Goal: Task Accomplishment & Management: Use online tool/utility

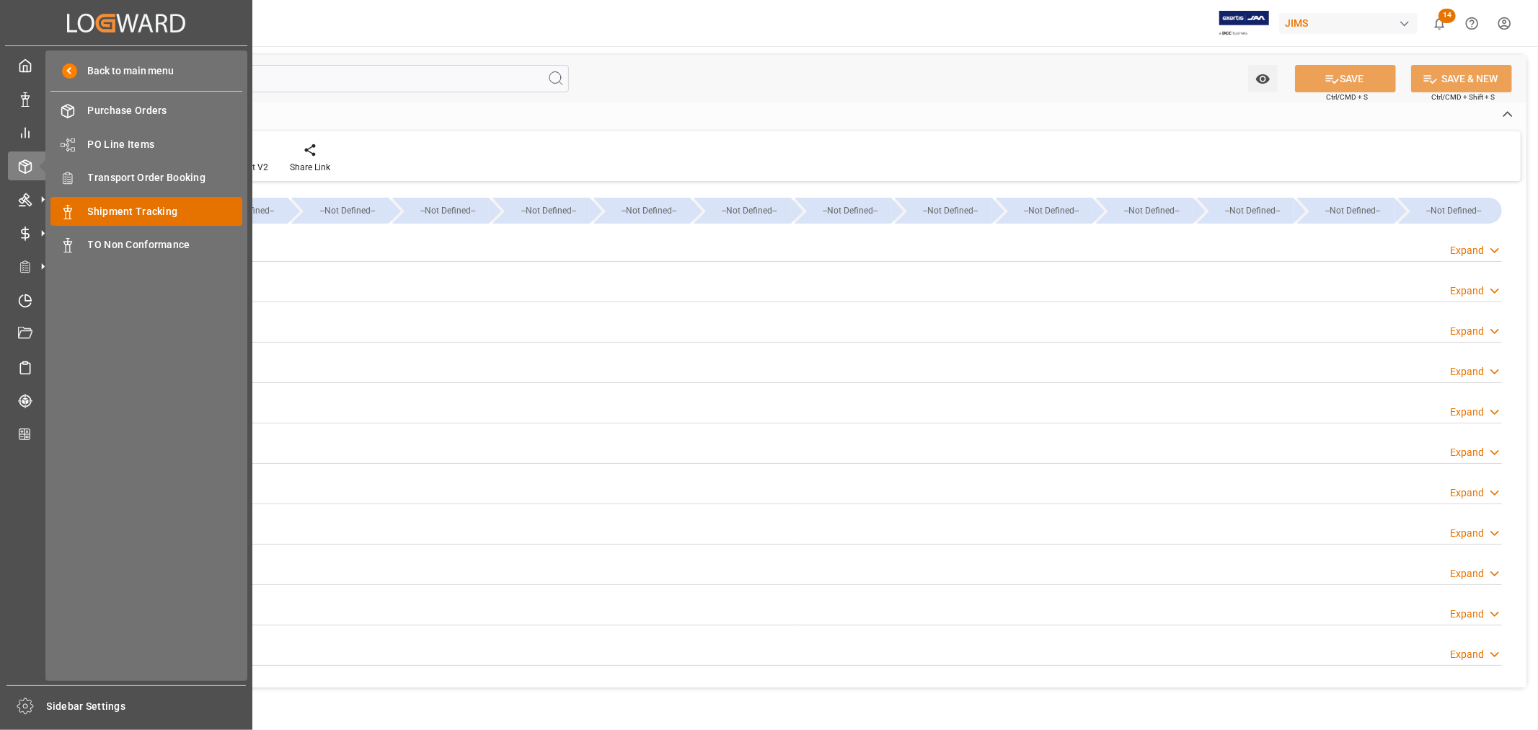
click at [160, 208] on span "Shipment Tracking" at bounding box center [165, 211] width 155 height 15
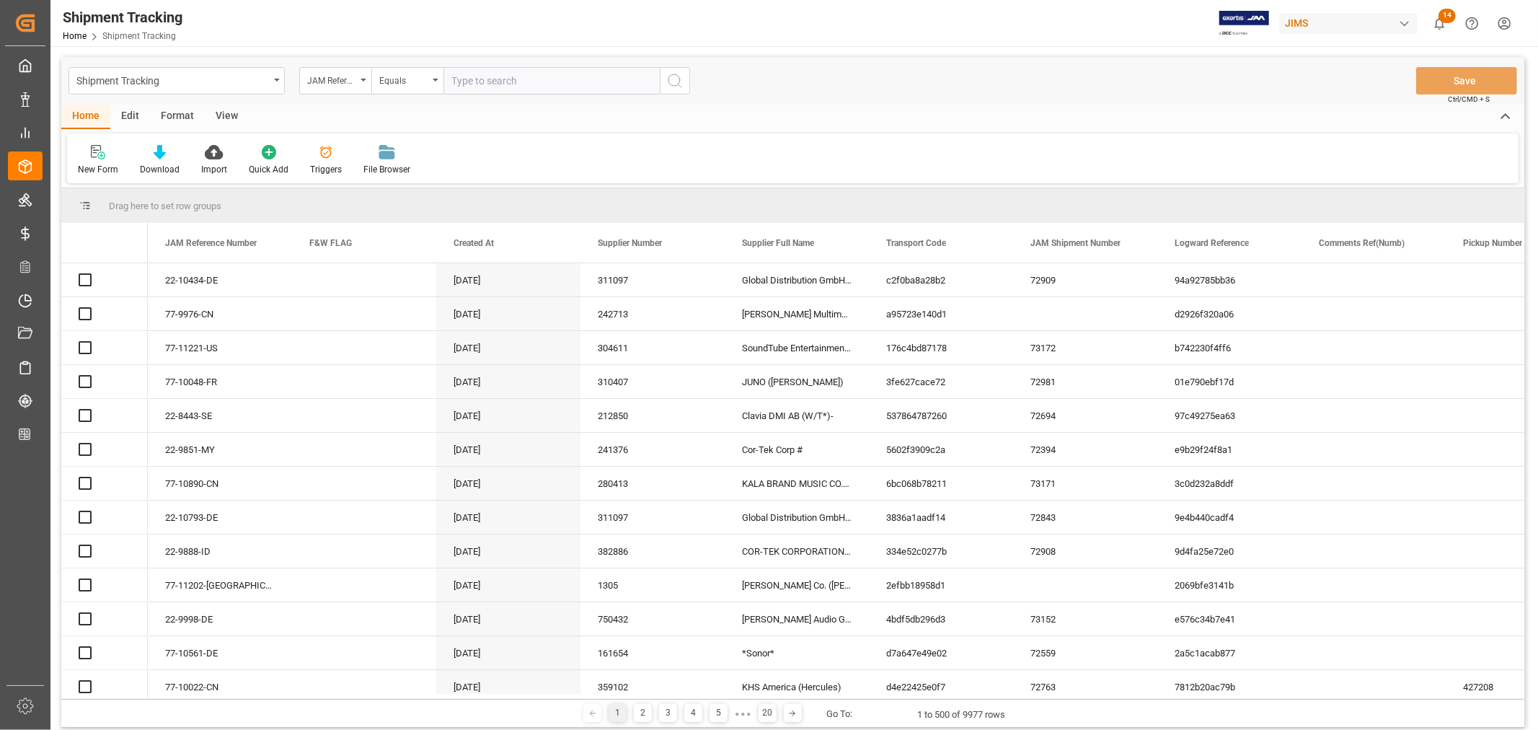
click at [480, 82] on input "text" at bounding box center [552, 80] width 216 height 27
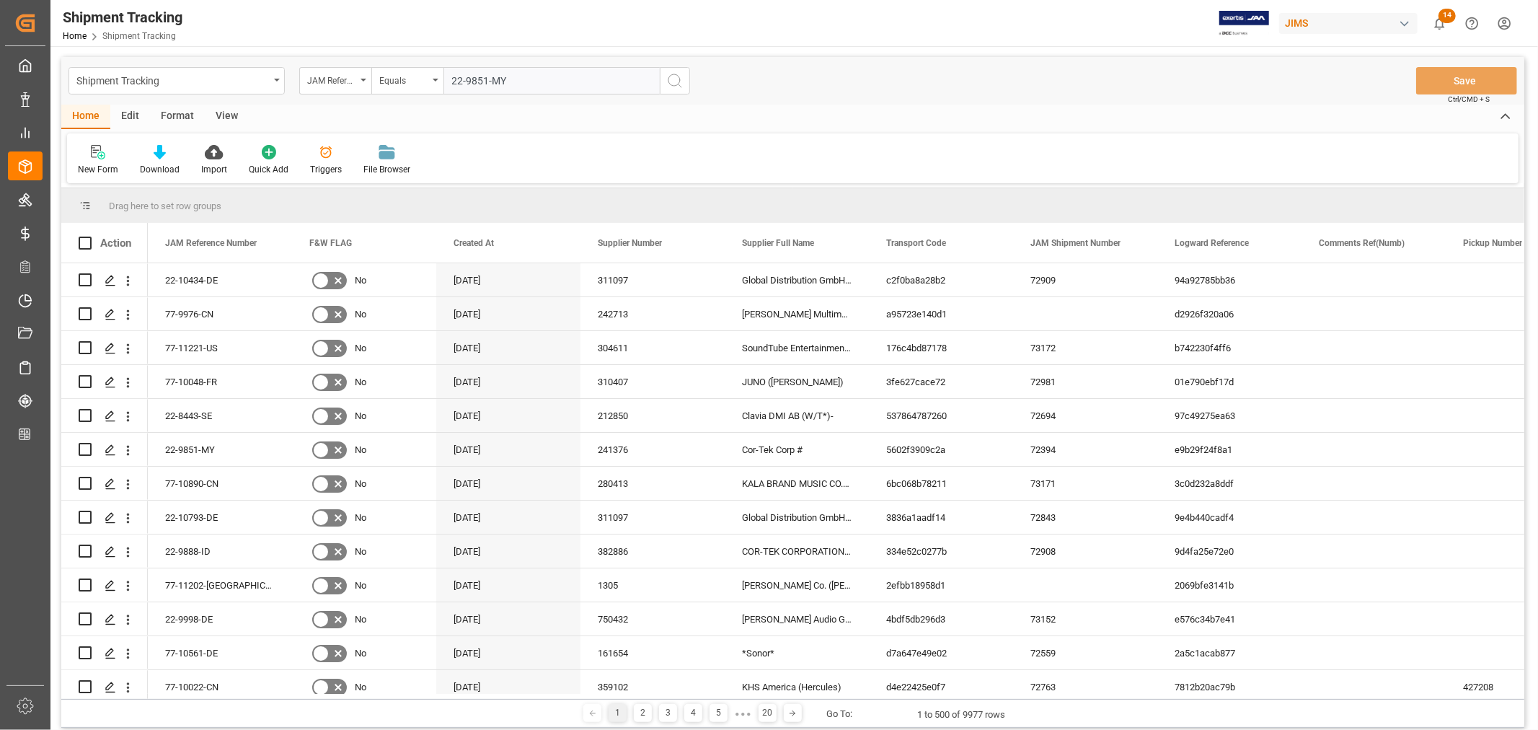
type input "22-9851-MY"
click at [673, 76] on icon "search button" at bounding box center [674, 80] width 17 height 17
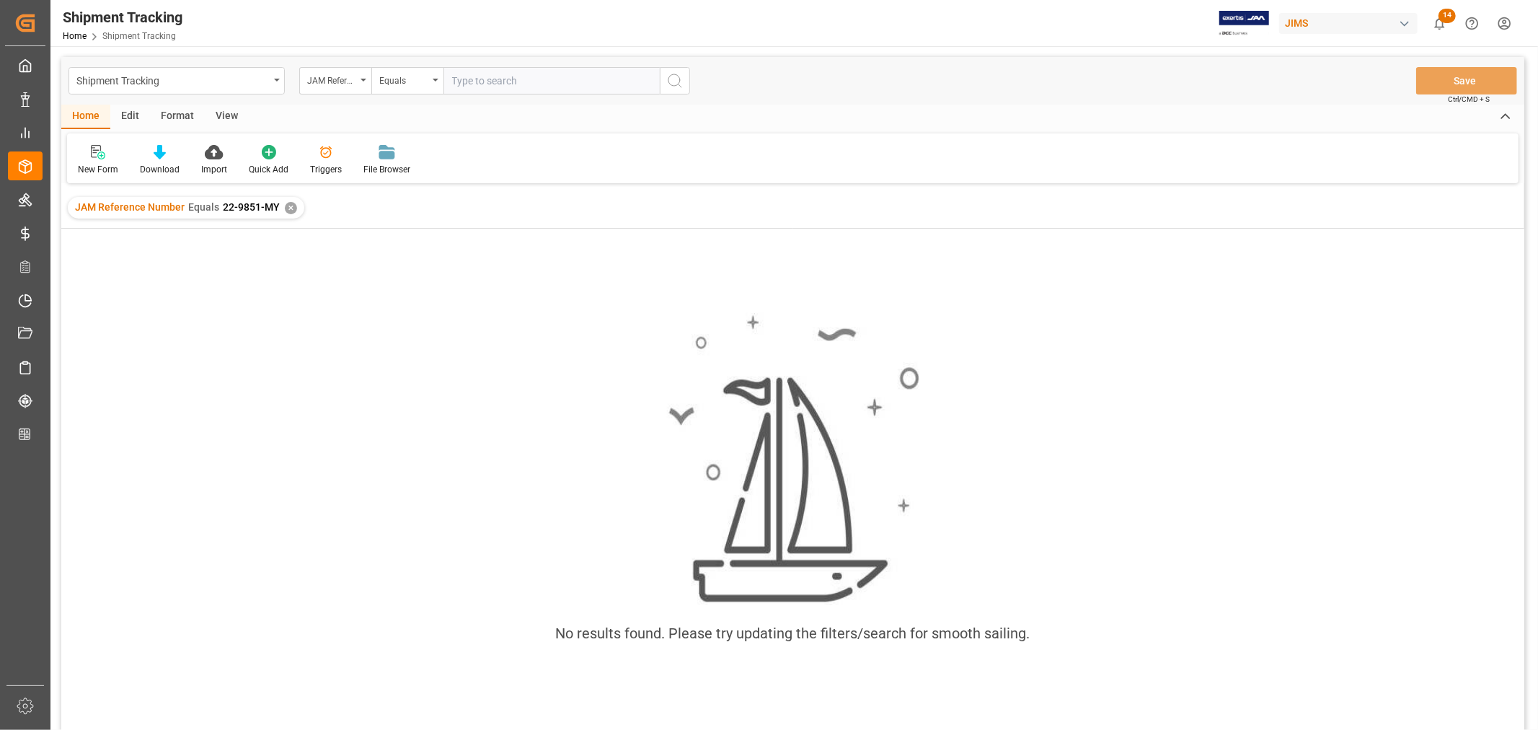
click at [285, 211] on div "✕" at bounding box center [291, 208] width 12 height 12
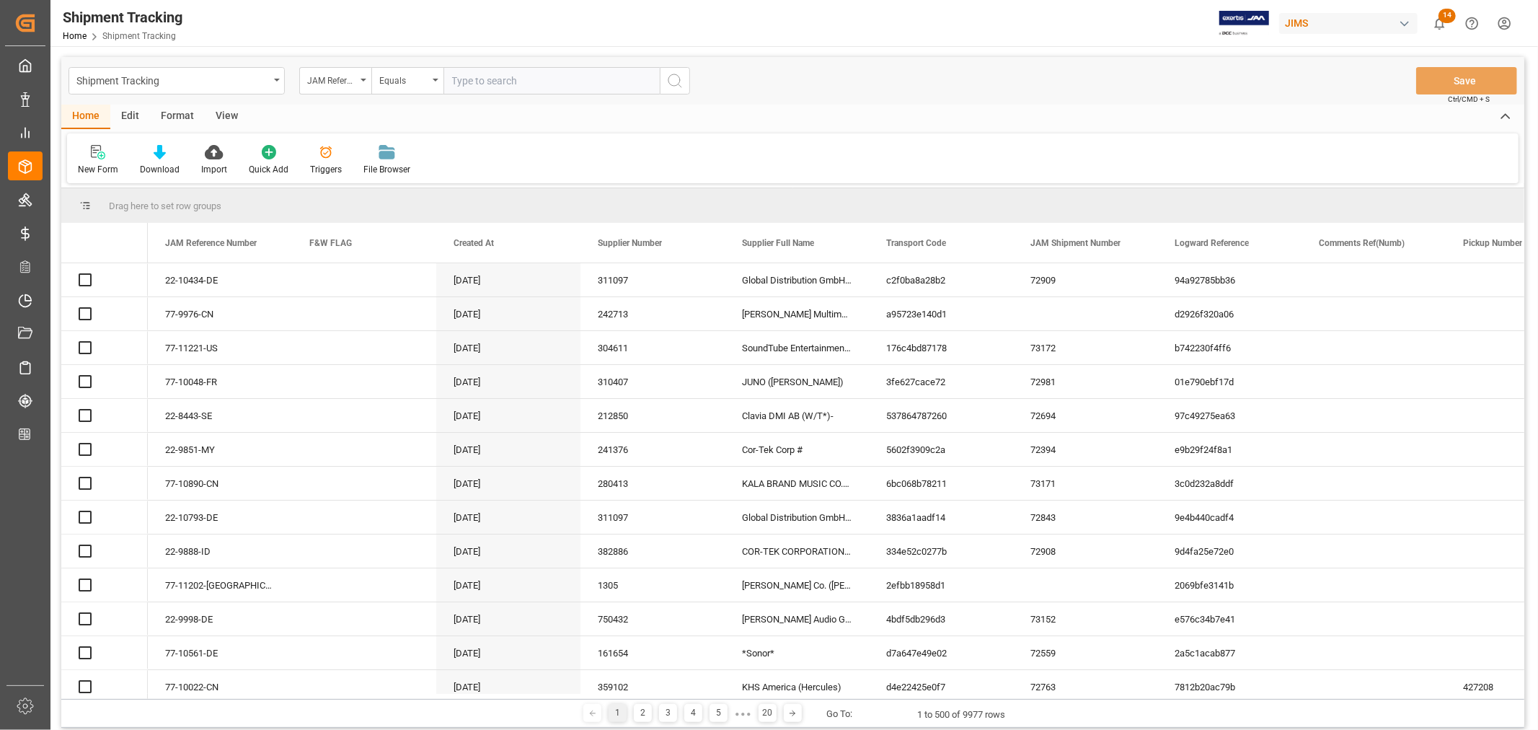
click at [463, 80] on input "text" at bounding box center [552, 80] width 216 height 27
paste input "22-9851-MY"
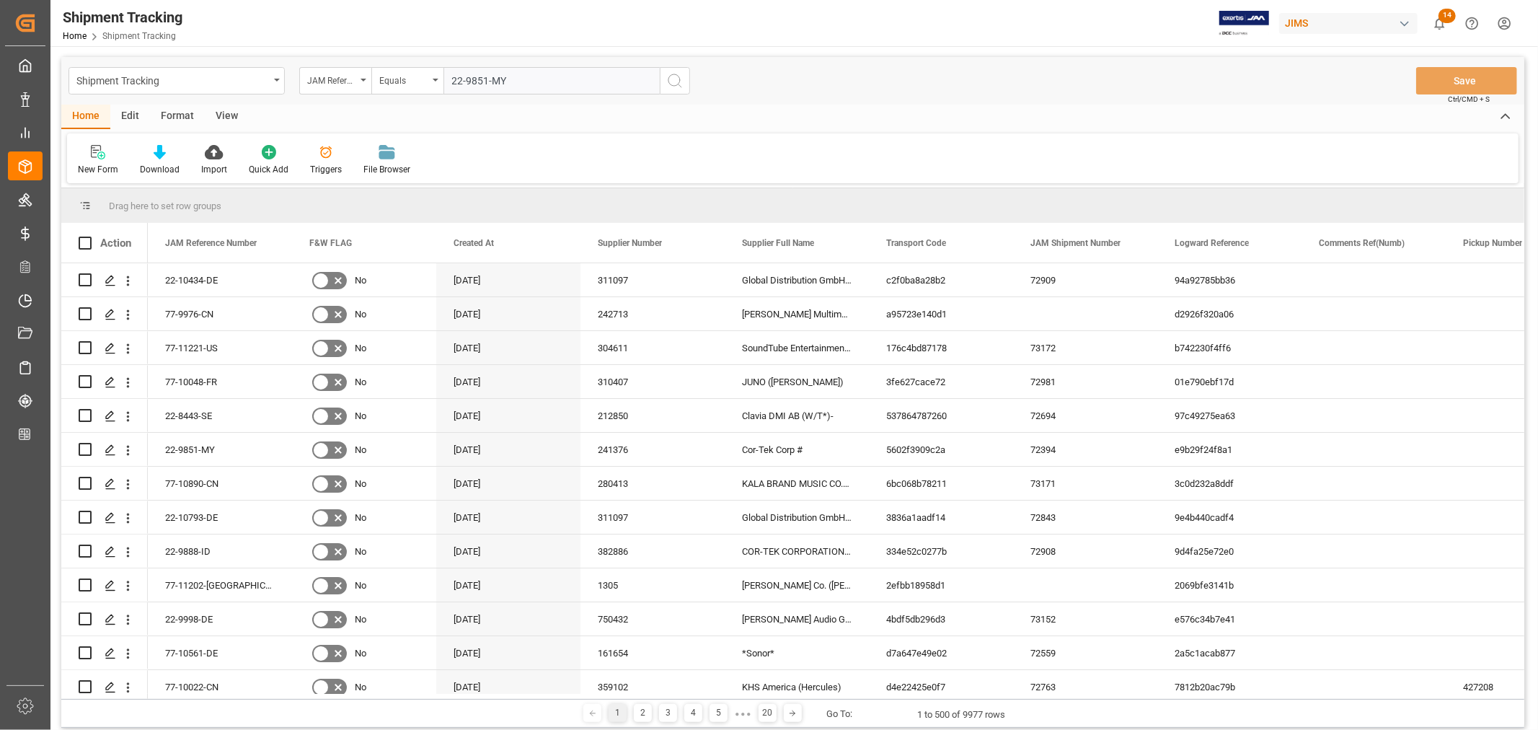
type input "22-9851-MY"
click at [673, 77] on icon "search button" at bounding box center [674, 80] width 17 height 17
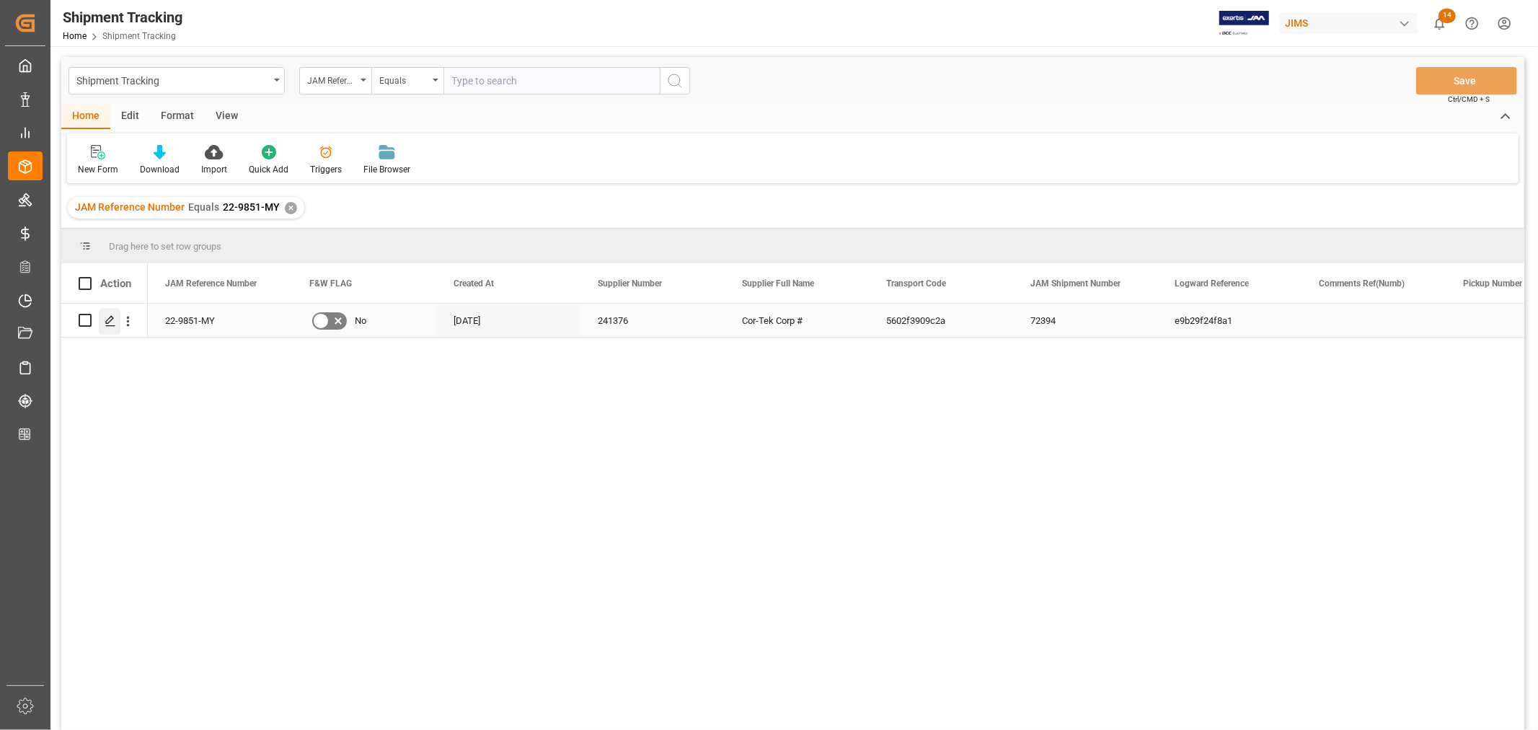
click at [109, 320] on icon "Press SPACE to select this row." at bounding box center [111, 321] width 12 height 12
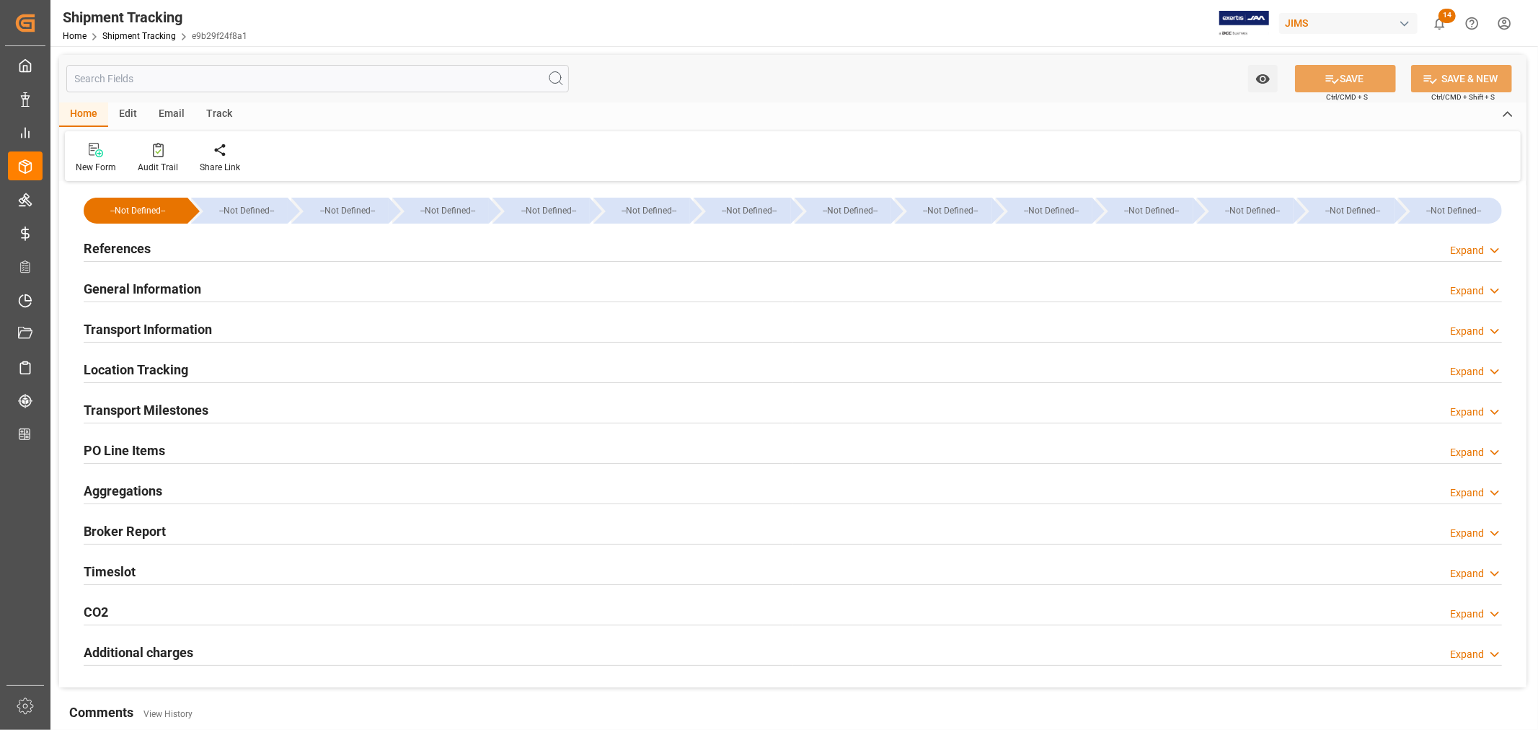
type input "ZIM"
type input "ZIM Integrated Shipping Services Ltd."
type input "VRVJ6"
type input "158100"
click at [167, 328] on h2 "Transport Information" at bounding box center [148, 329] width 128 height 19
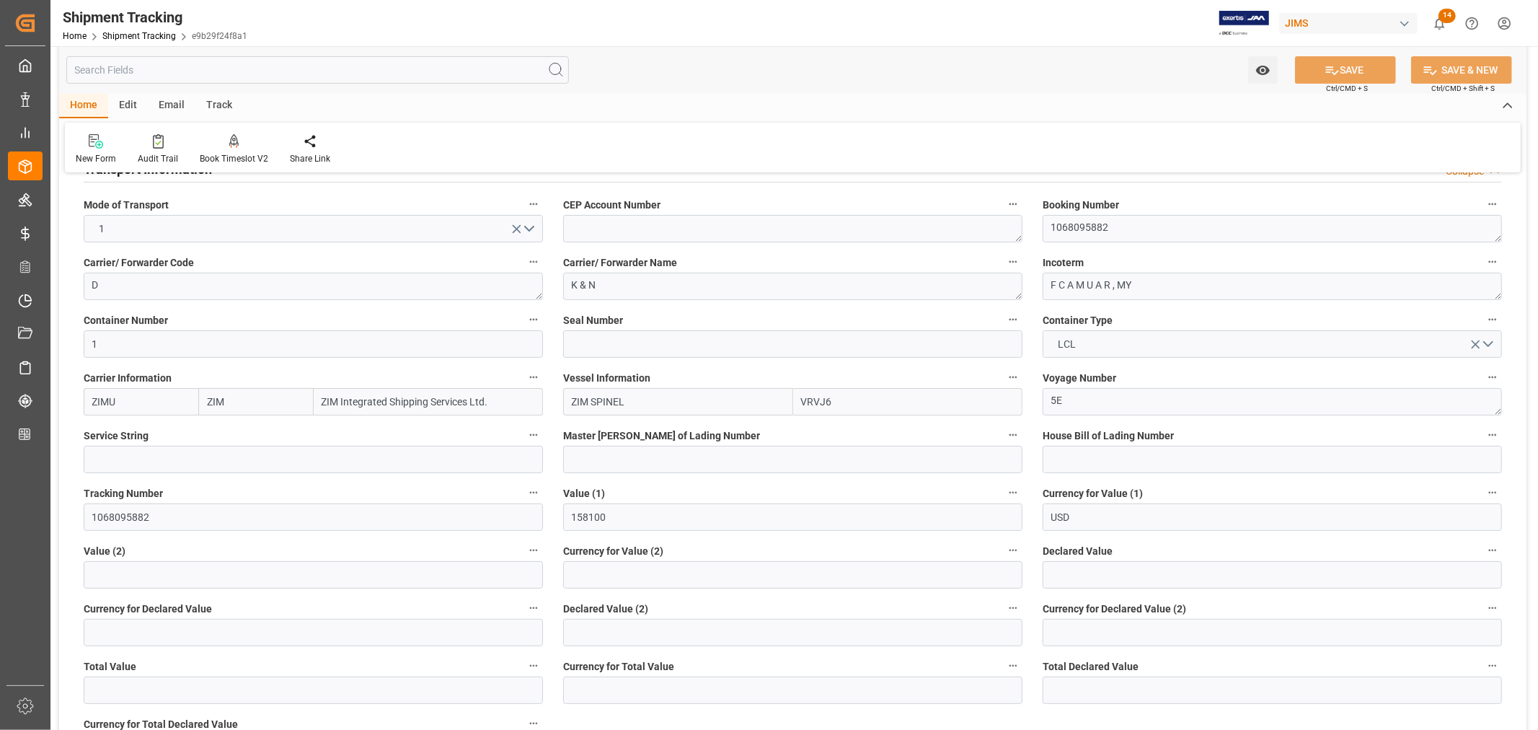
scroll to position [80, 0]
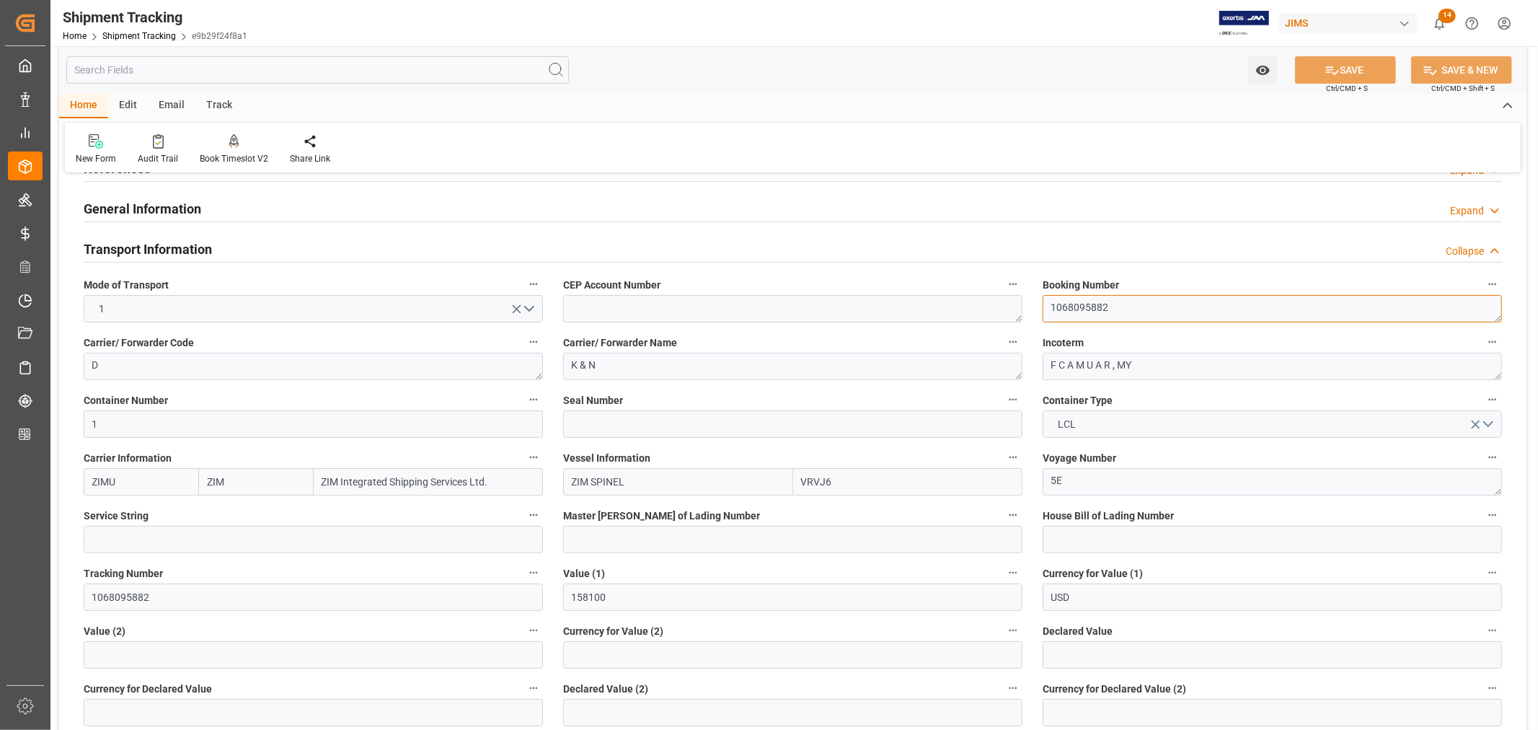
click at [1080, 300] on textarea "1068095882" at bounding box center [1272, 308] width 459 height 27
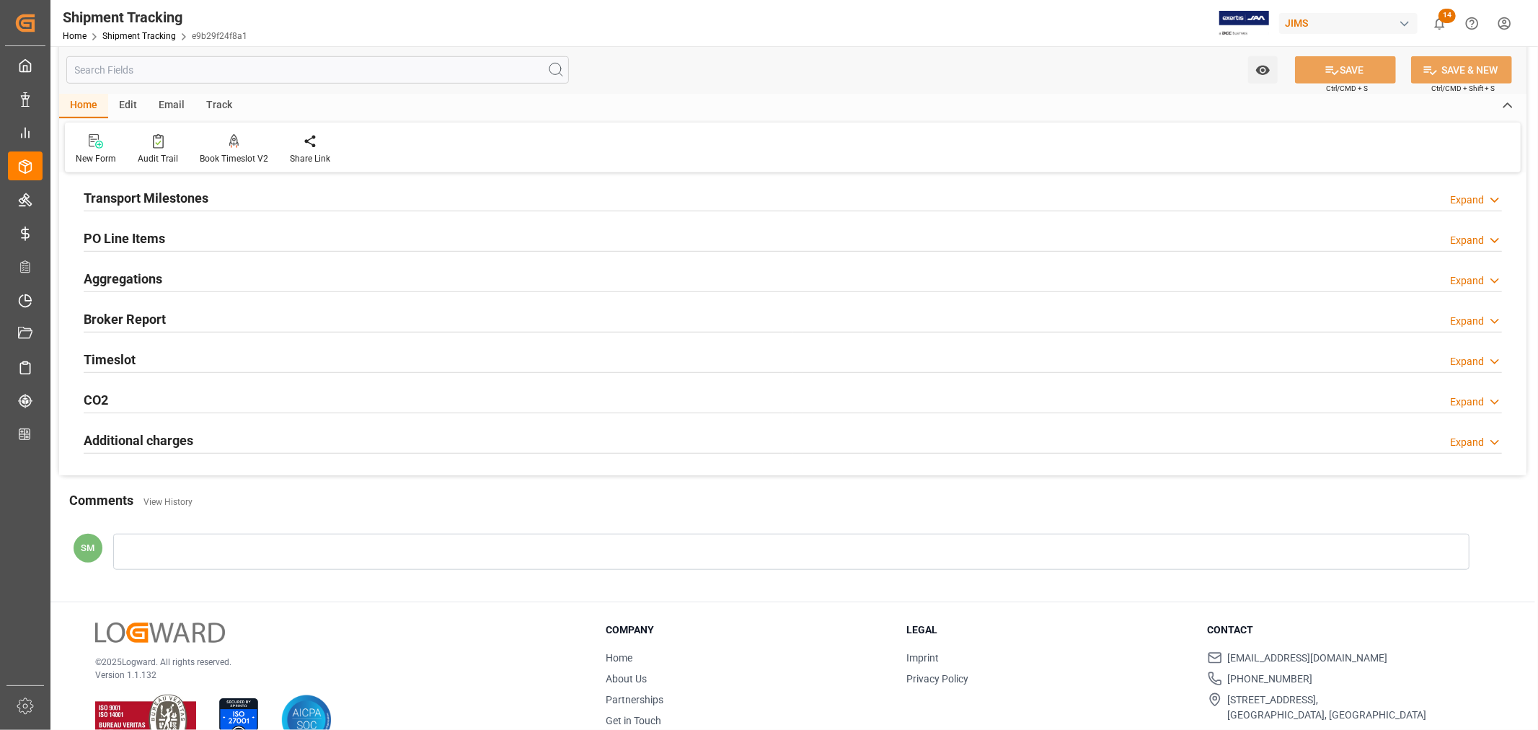
scroll to position [801, 0]
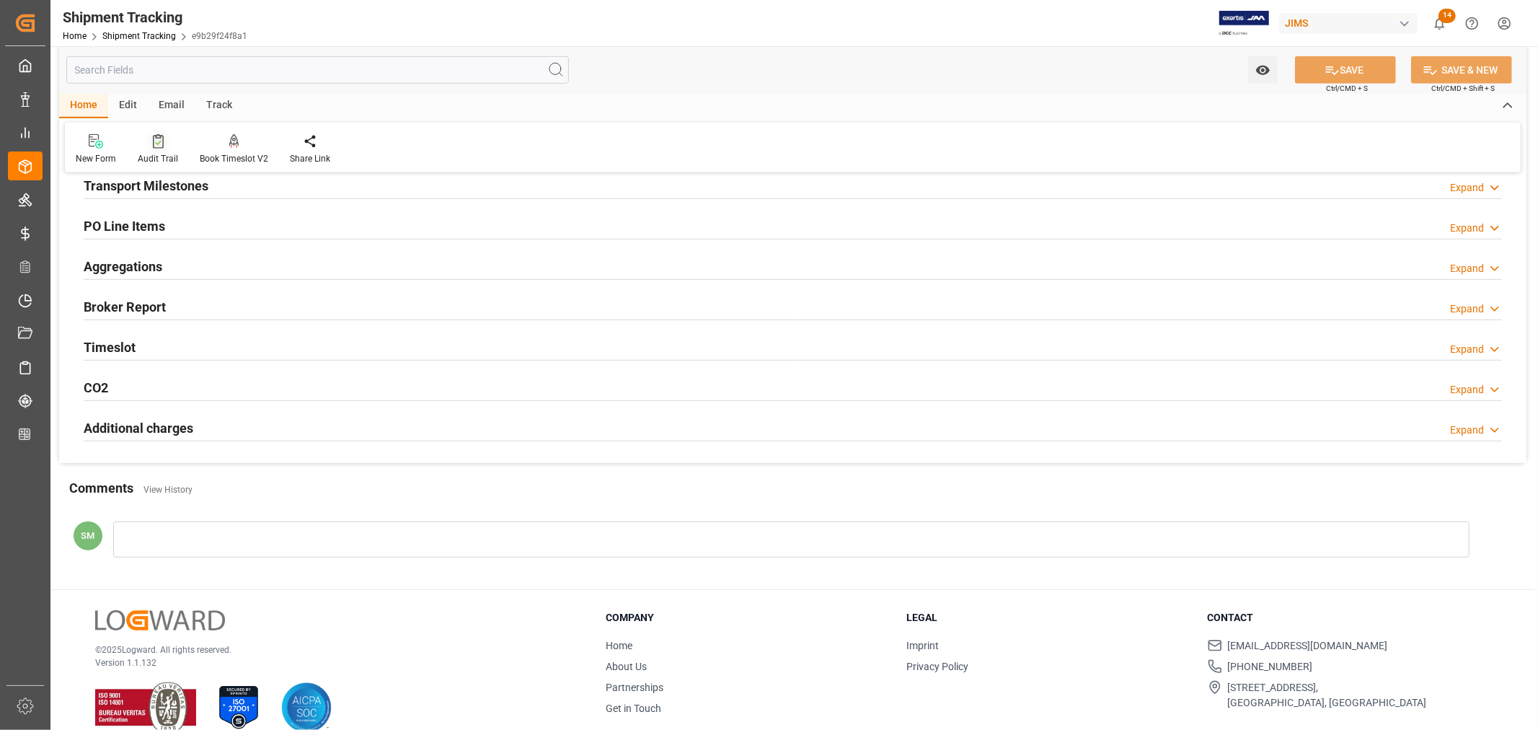
click at [153, 146] on icon at bounding box center [158, 141] width 11 height 14
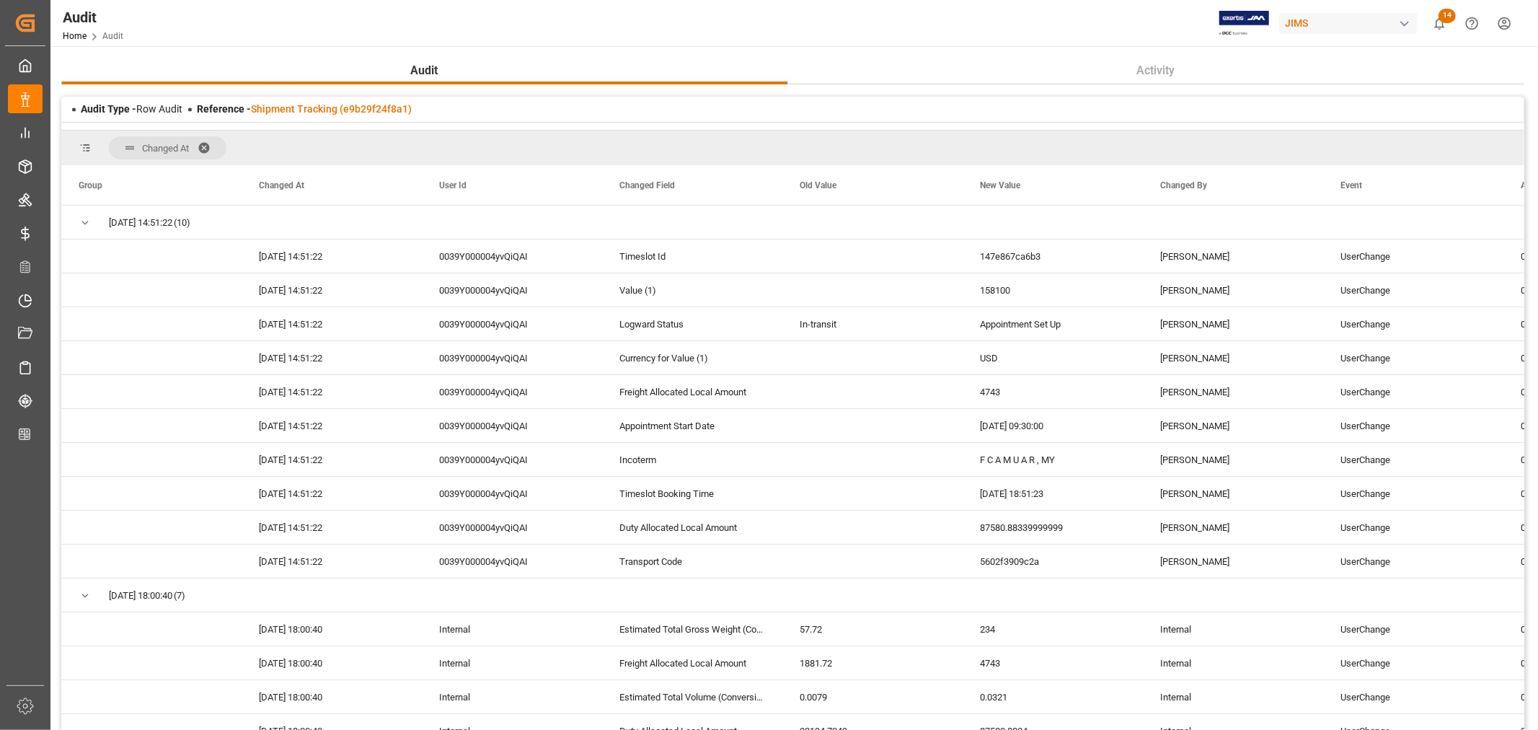
scroll to position [3106, 0]
